Goal: Information Seeking & Learning: Find specific fact

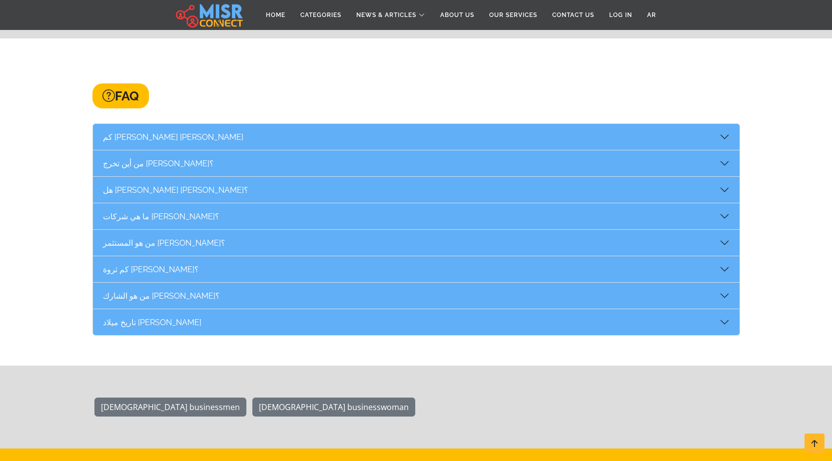
scroll to position [1698, 0]
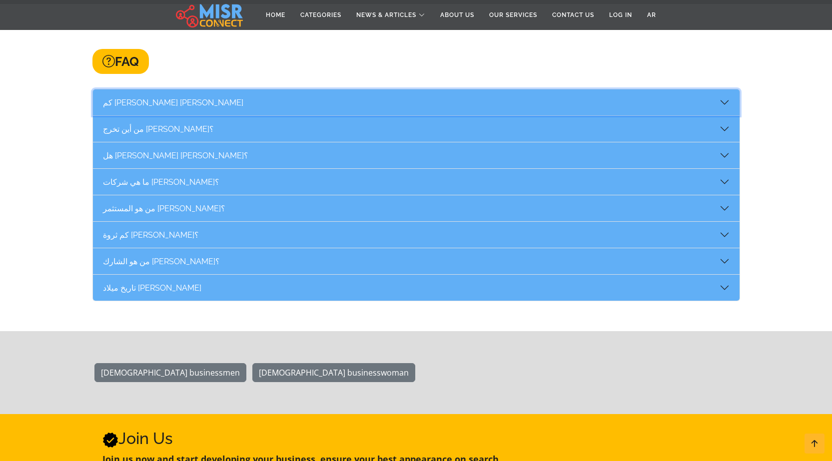
click at [724, 91] on button "كم عمر أيمن ممدوح عباس" at bounding box center [416, 102] width 646 height 26
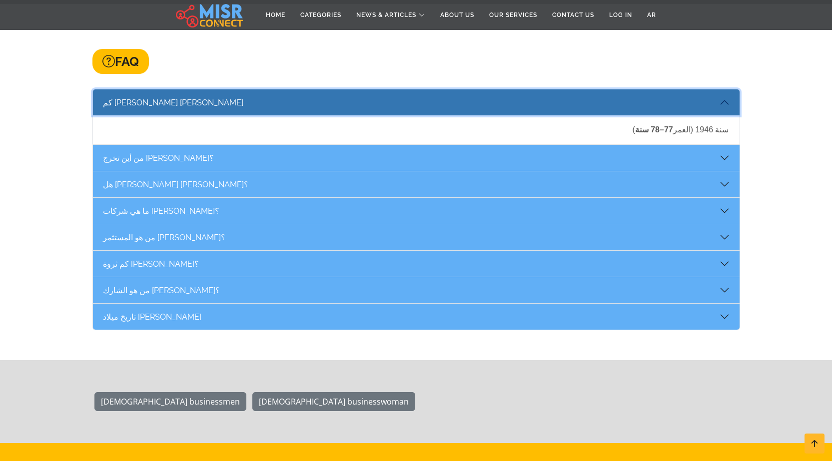
click at [724, 91] on button "كم عمر أيمن ممدوح عباس" at bounding box center [416, 102] width 646 height 26
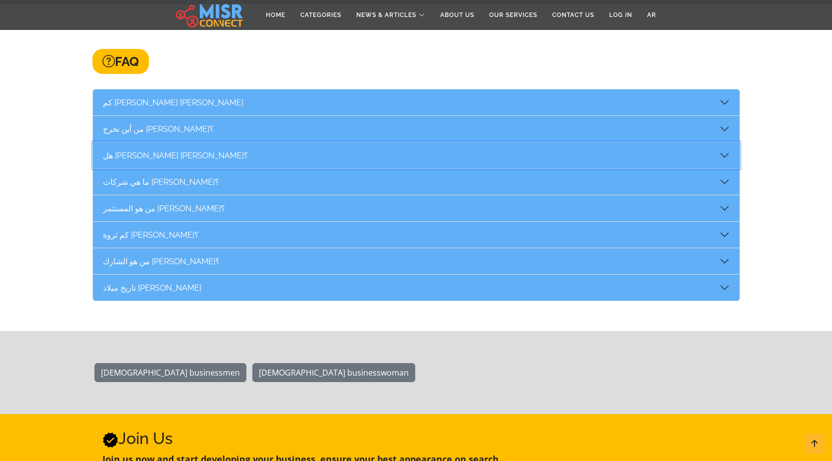
click at [712, 143] on button "هل أيمن عباس هو ابن ممدوح عباس؟" at bounding box center [416, 155] width 646 height 26
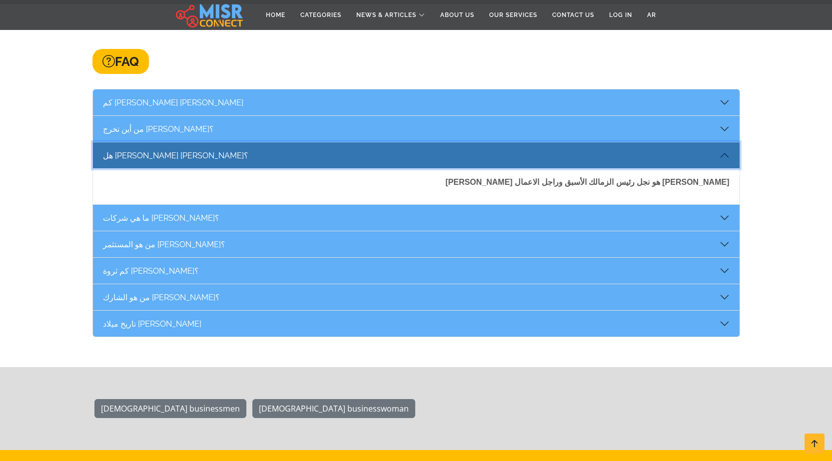
click at [730, 142] on button "هل أيمن عباس هو ابن ممدوح عباس؟" at bounding box center [416, 155] width 646 height 26
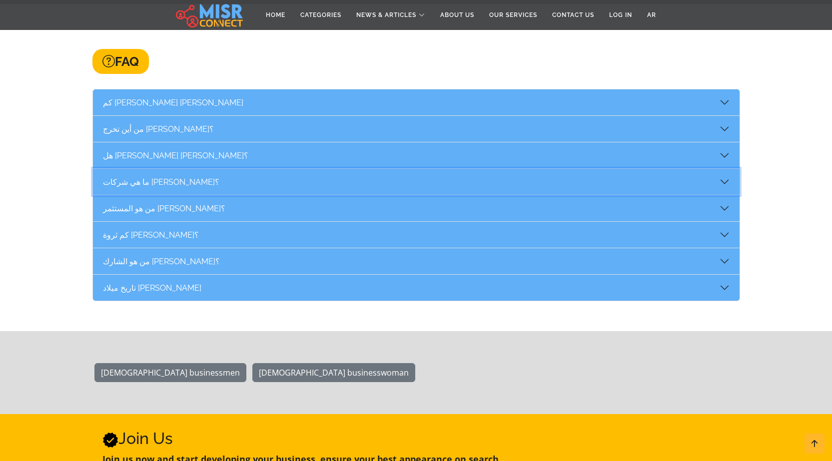
click at [720, 169] on button "ما هي شركات أيمن عباس؟" at bounding box center [416, 182] width 646 height 26
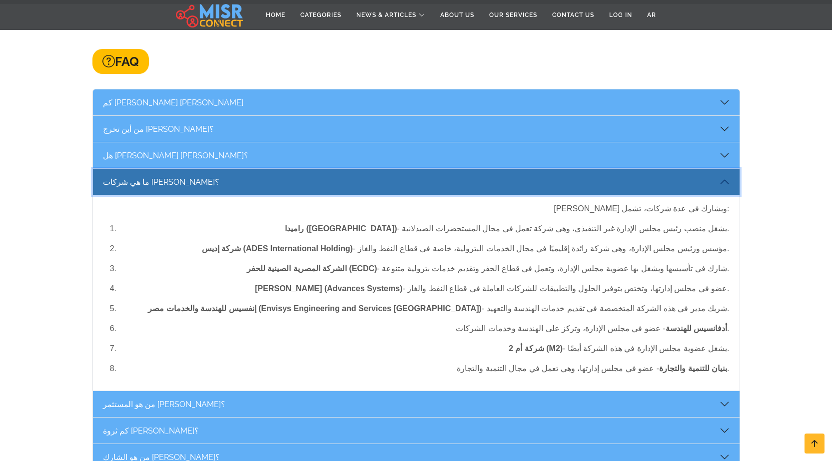
click at [721, 169] on button "ما هي شركات أيمن عباس؟" at bounding box center [416, 182] width 646 height 26
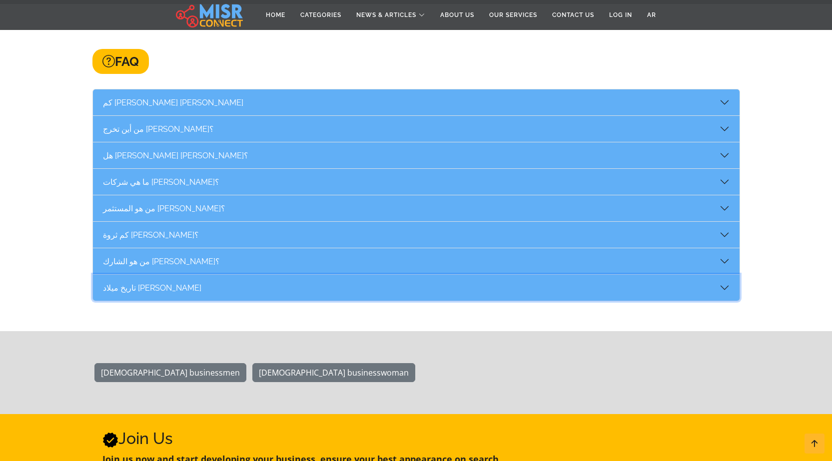
click at [732, 275] on button "تاريخ ميلاد أيمن عباس" at bounding box center [416, 288] width 646 height 26
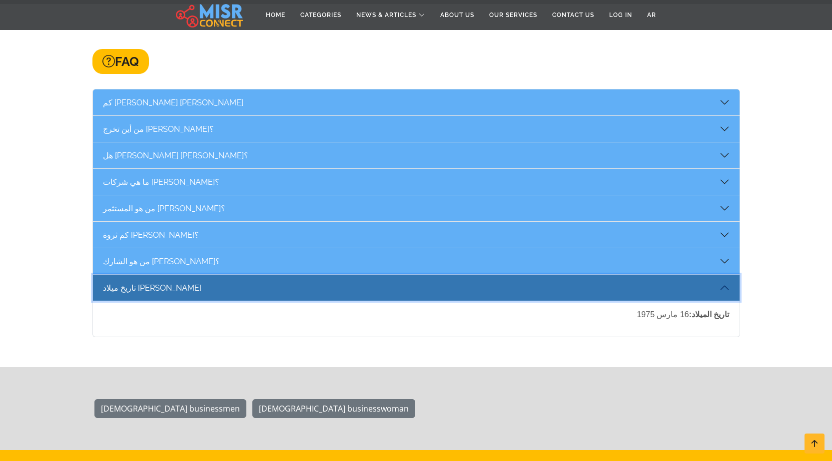
click at [724, 275] on button "تاريخ ميلاد أيمن عباس" at bounding box center [416, 288] width 646 height 26
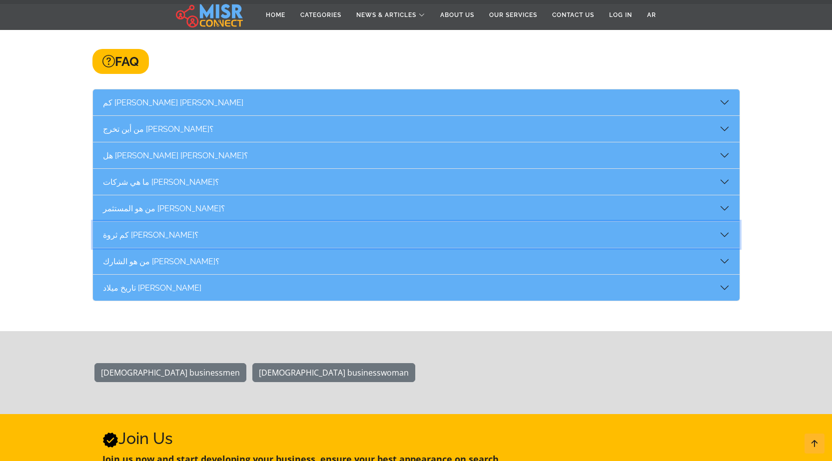
click at [721, 222] on button "كم ثروة أيمن ممدوح عباس؟" at bounding box center [416, 235] width 646 height 26
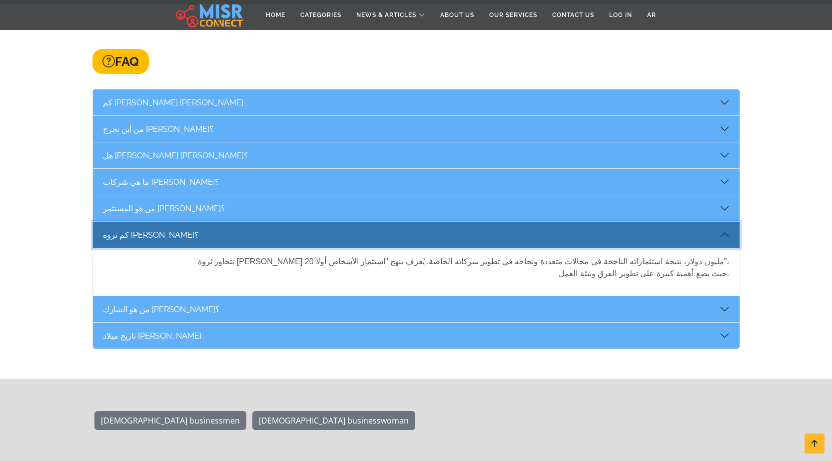
click at [723, 222] on button "كم ثروة أيمن ممدوح عباس؟" at bounding box center [416, 235] width 646 height 26
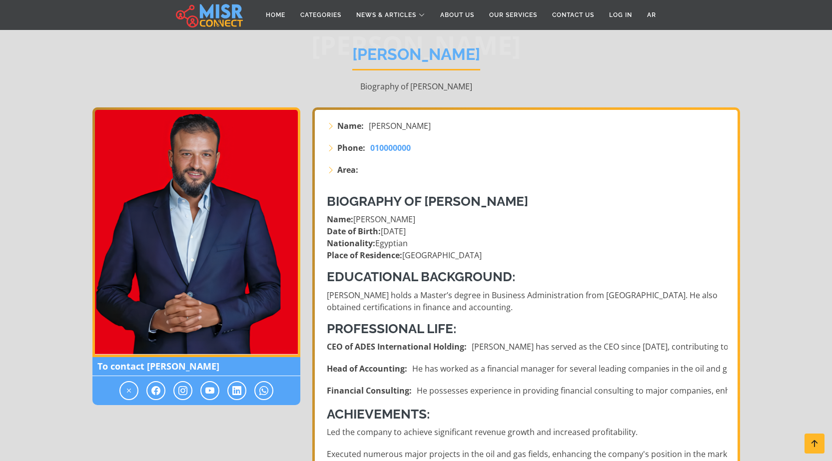
scroll to position [0, 0]
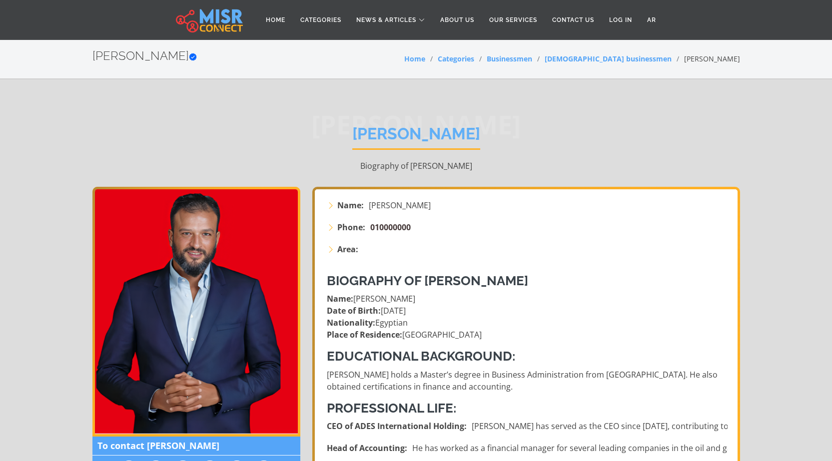
click at [373, 228] on span "010000000" at bounding box center [390, 227] width 40 height 11
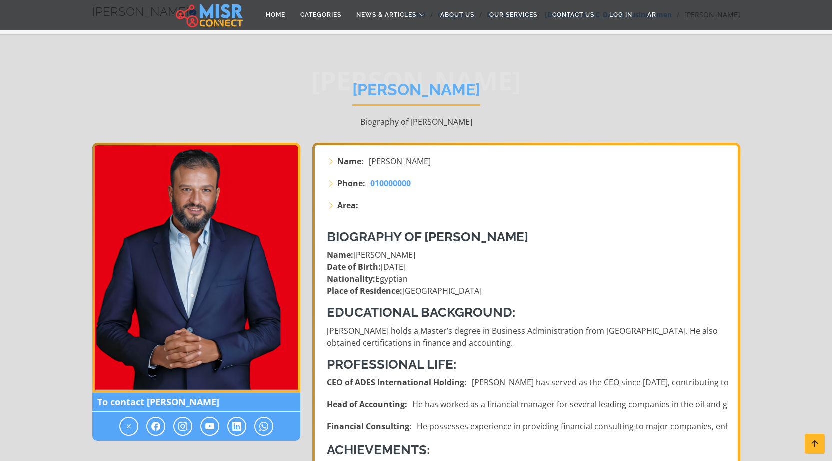
scroll to position [100, 0]
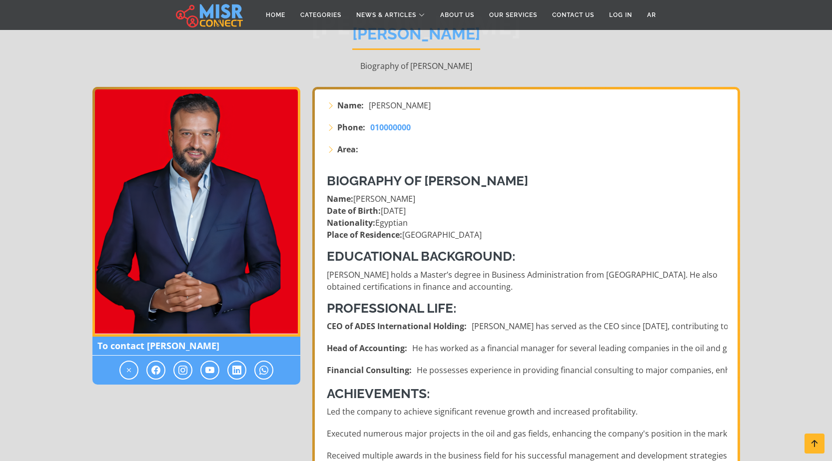
drag, startPoint x: 366, startPoint y: 126, endPoint x: 421, endPoint y: 127, distance: 54.4
click at [421, 127] on li "Phone: 010000000" at bounding box center [527, 127] width 401 height 12
copy li "010000000"
click at [597, 215] on p "Name: Ayman Mamdouh Abbas Date of Birth: March 16, 1975 Nationality: Egyptian P…" at bounding box center [527, 217] width 401 height 48
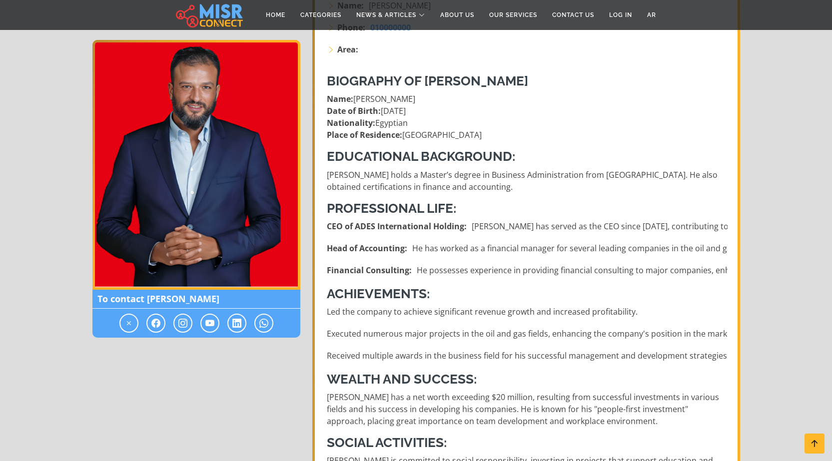
scroll to position [0, 0]
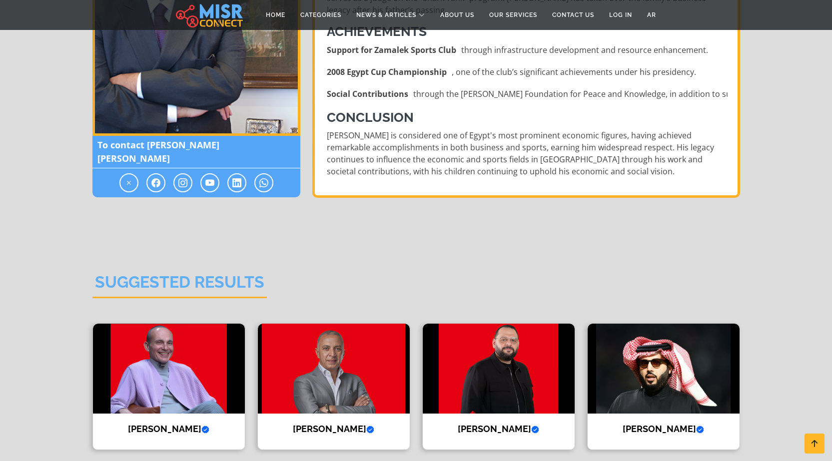
scroll to position [949, 0]
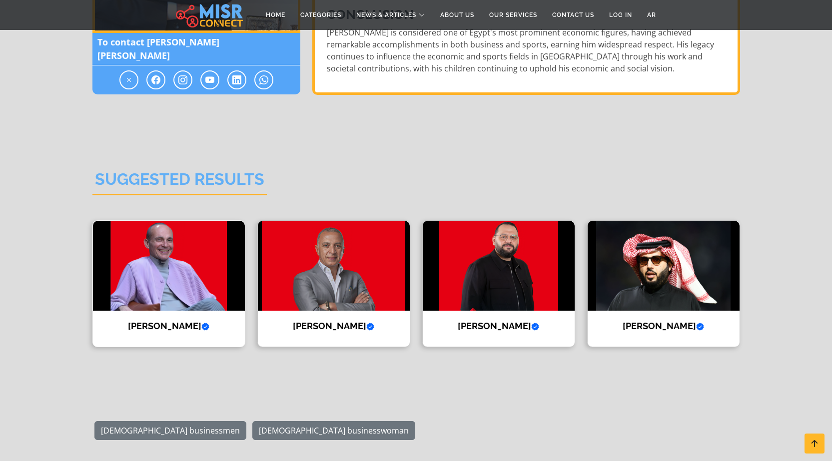
click at [187, 321] on h4 "Mohamed Farouk Verified account" at bounding box center [168, 326] width 137 height 11
click at [320, 295] on div "Ahmed El Sewedy Verified account CEO and Managing Director of El-Sewedy Electric" at bounding box center [333, 283] width 153 height 127
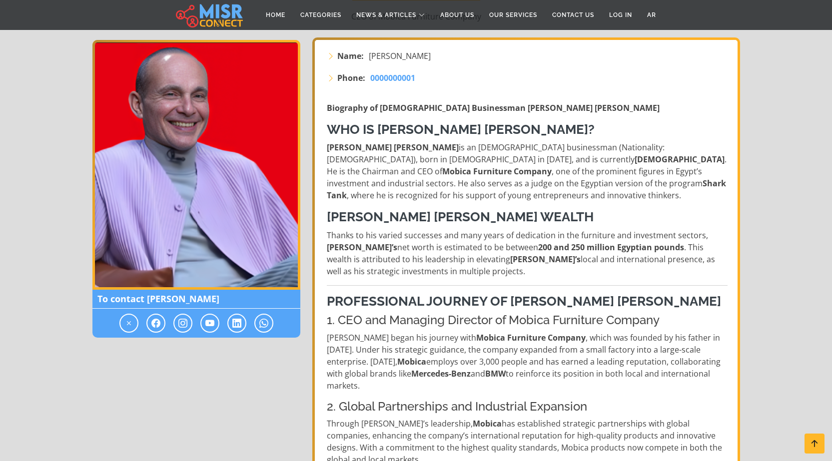
scroll to position [150, 0]
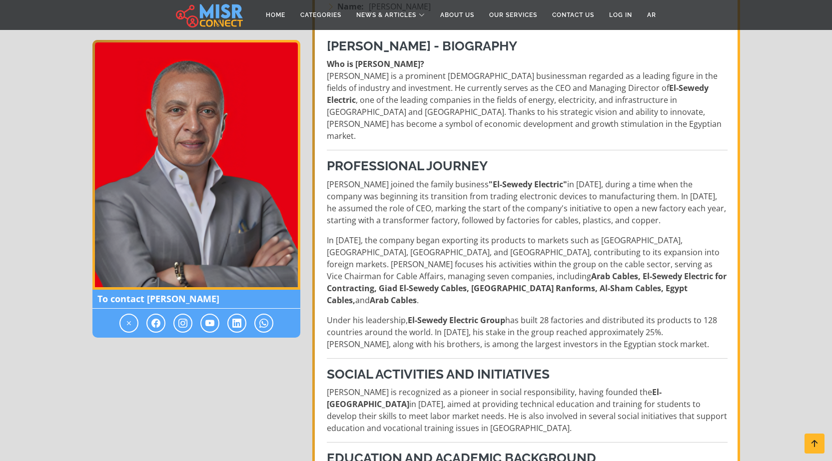
scroll to position [200, 0]
